Goal: Task Accomplishment & Management: Use online tool/utility

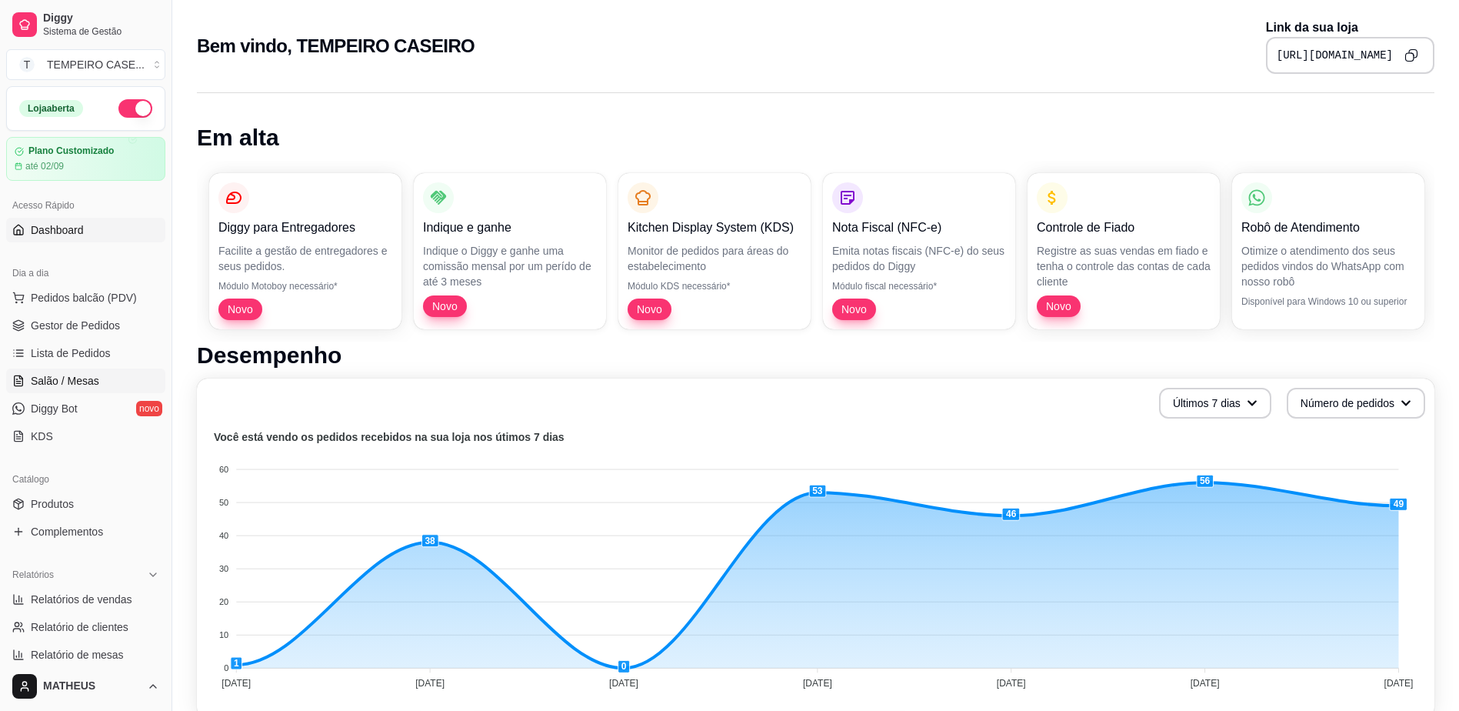
click at [76, 374] on span "Salão / Mesas" at bounding box center [65, 380] width 68 height 15
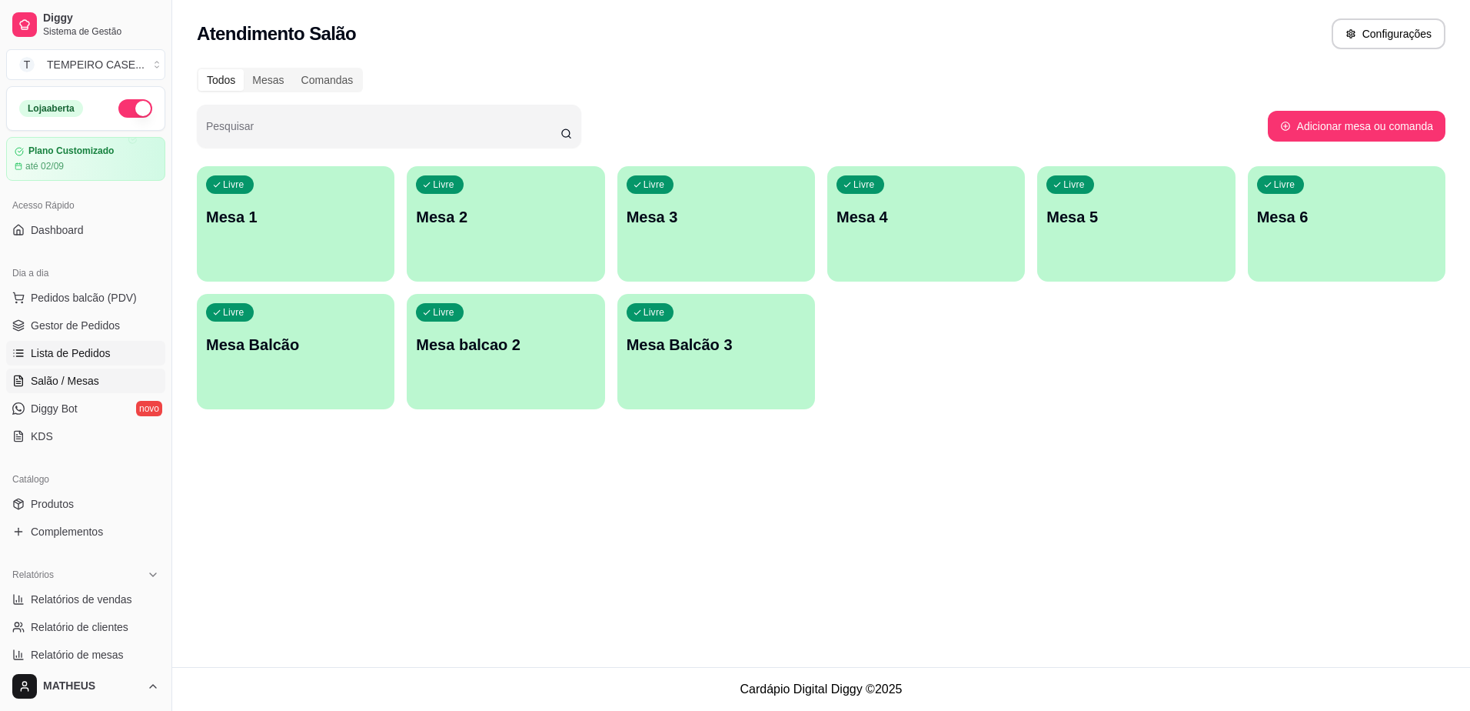
click at [77, 352] on span "Lista de Pedidos" at bounding box center [71, 352] width 80 height 15
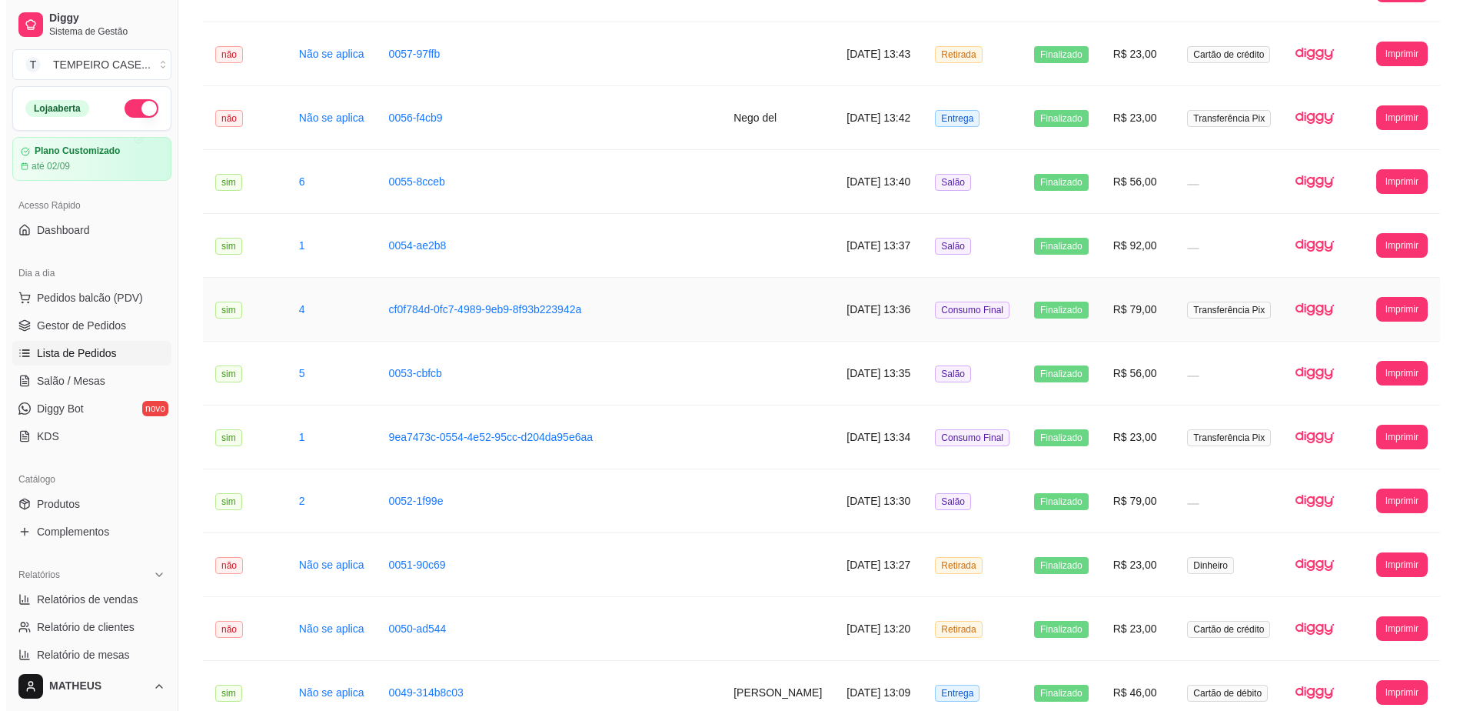
scroll to position [1497, 0]
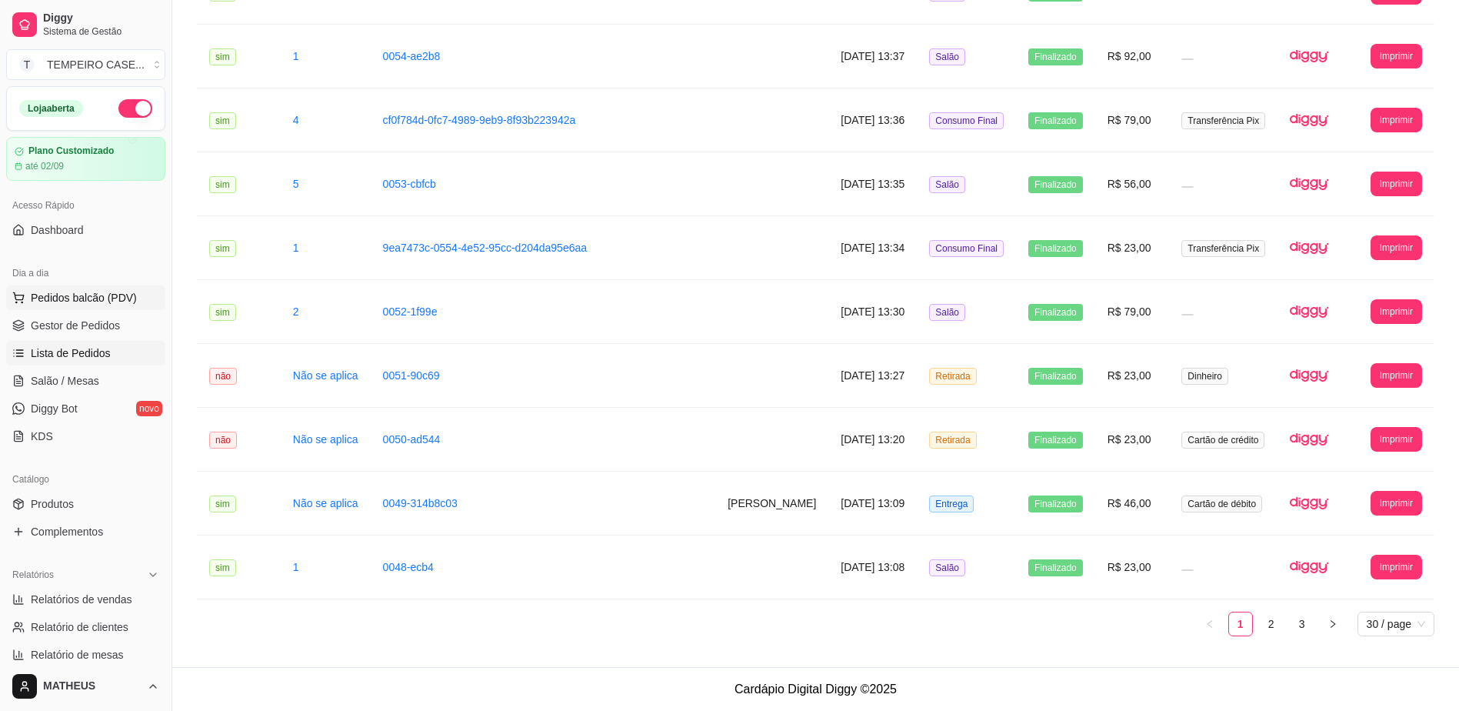
click at [105, 295] on span "Pedidos balcão (PDV)" at bounding box center [84, 297] width 106 height 15
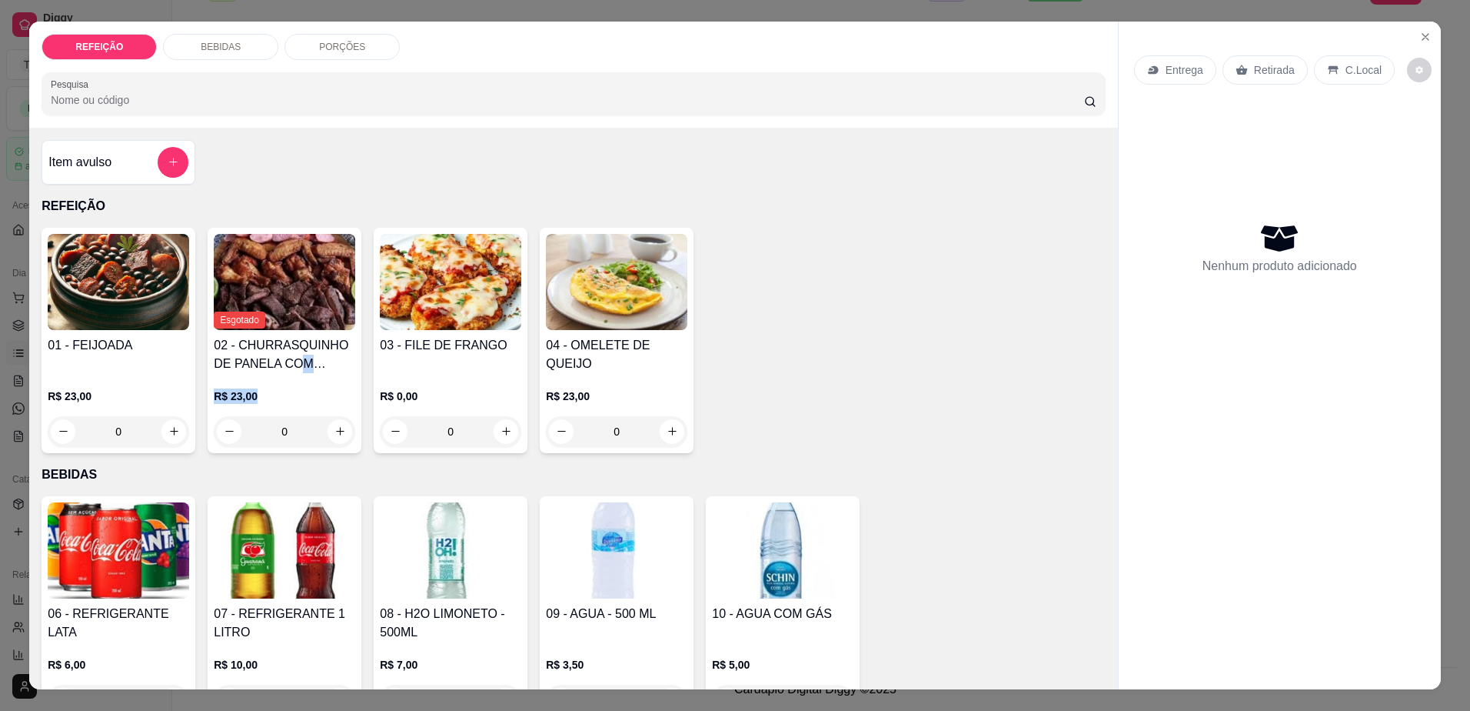
click at [294, 372] on div "Esgotado 02 - CHURRASQUINHO DE PANELA COM SALADA DE MAIONESE R$ 23,00 0" at bounding box center [285, 340] width 154 height 225
click at [282, 395] on p "R$ 23,00" at bounding box center [285, 395] width 142 height 15
